Goal: Information Seeking & Learning: Understand process/instructions

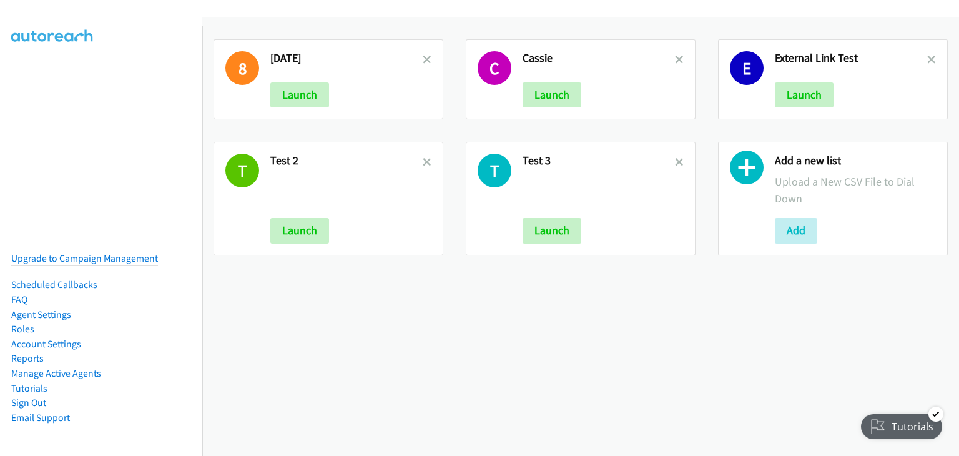
click at [891, 436] on div "Tutorials" at bounding box center [902, 426] width 82 height 25
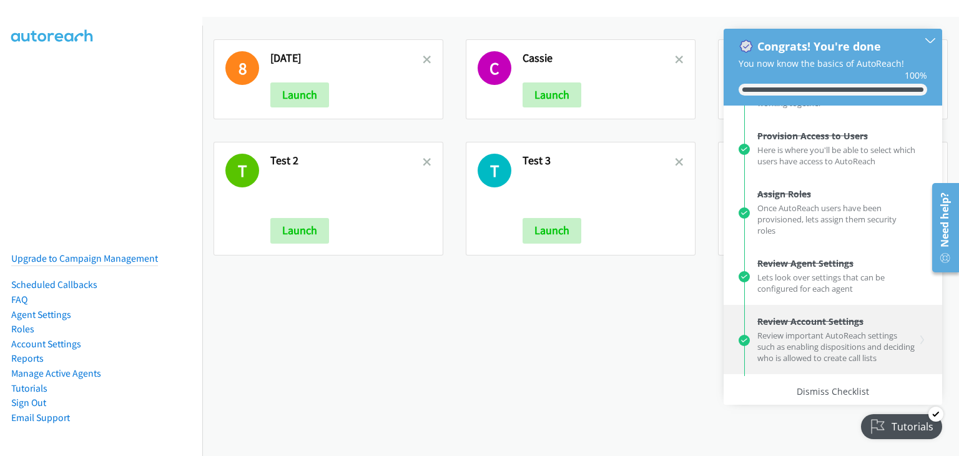
scroll to position [41, 0]
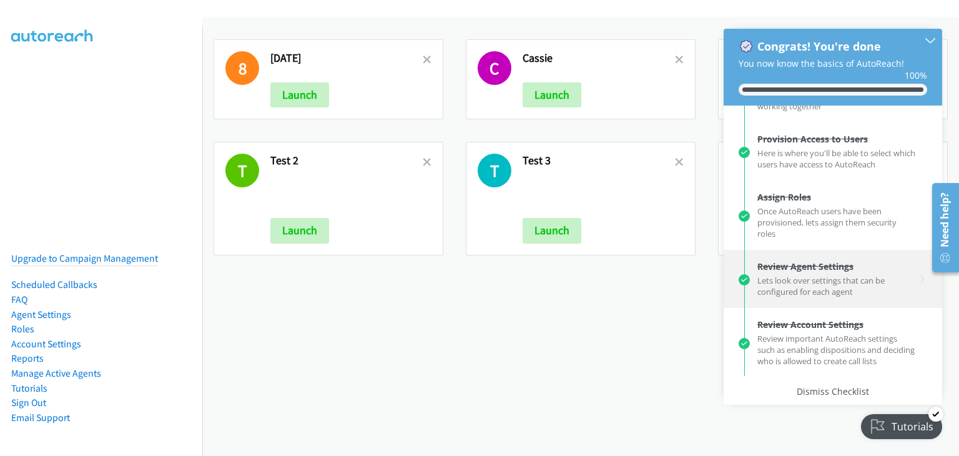
click at [793, 280] on div "Lets look over settings that can be configured for each agent" at bounding box center [836, 284] width 159 height 25
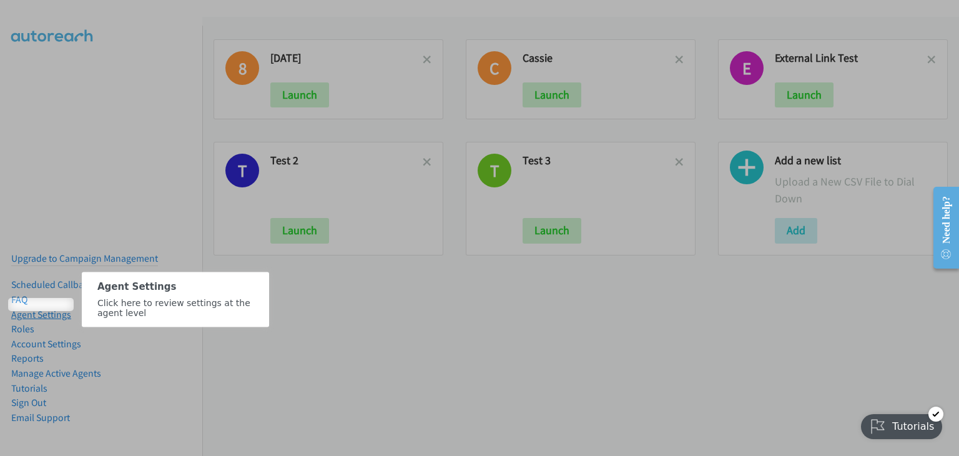
click at [24, 308] on link "Agent Settings" at bounding box center [41, 314] width 60 height 12
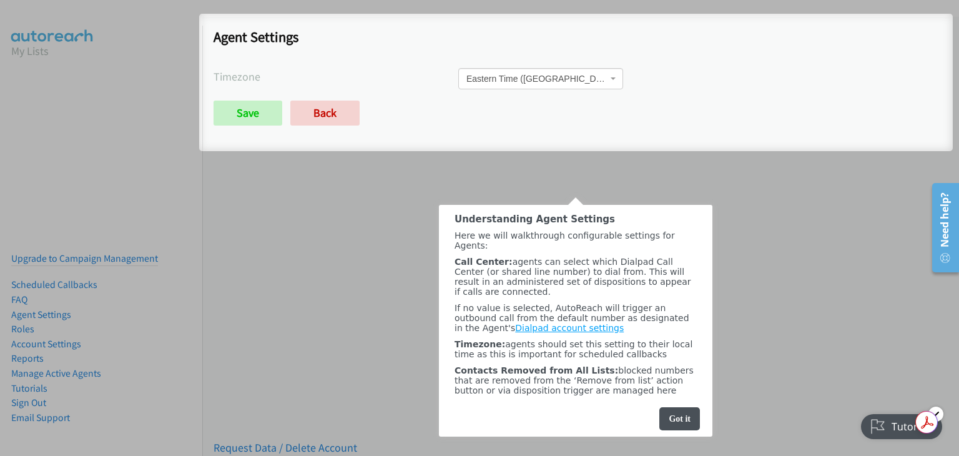
click at [528, 322] on link "Dialpad account settings" at bounding box center [569, 327] width 109 height 10
drag, startPoint x: 558, startPoint y: 309, endPoint x: 455, endPoint y: 282, distance: 106.4
click at [455, 302] on div "If no value is selected, AutoReach will trigger an outbound call from the defau…" at bounding box center [575, 317] width 242 height 30
copy span "If no value is selected, AutoReach will trigger an outbound call from the defau…"
